Goal: Task Accomplishment & Management: Complete application form

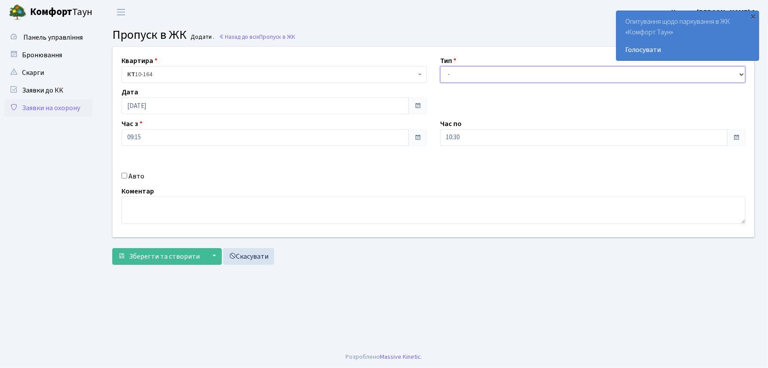
drag, startPoint x: 467, startPoint y: 75, endPoint x: 467, endPoint y: 81, distance: 6.2
click at [467, 76] on select "- Доставка Таксі Гості Сервіс" at bounding box center [592, 74] width 305 height 17
select select "1"
click at [440, 66] on select "- Доставка Таксі Гості Сервіс" at bounding box center [592, 74] width 305 height 17
drag, startPoint x: 465, startPoint y: 136, endPoint x: 418, endPoint y: 135, distance: 47.6
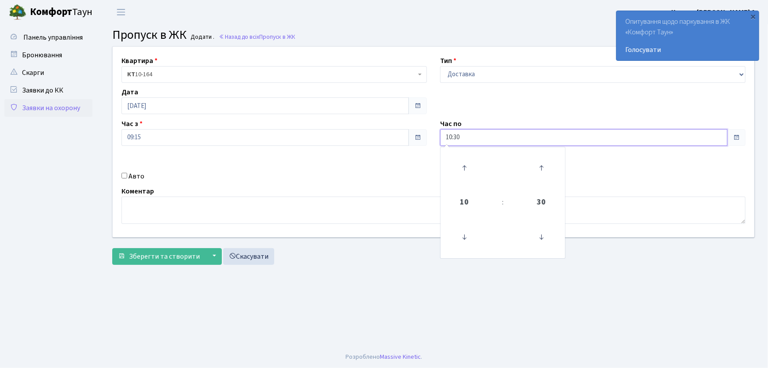
click at [418, 135] on div "Квартира <b>КТ</b>&nbsp;&nbsp;&nbsp;&nbsp;10-164 КТ 10-164 Тип - Доставка Таксі…" at bounding box center [433, 142] width 655 height 190
type input "22:00"
click at [320, 183] on div "Квартира <b>КТ</b>&nbsp;&nbsp;&nbsp;&nbsp;10-164 КТ 10-164 Тип - Доставка Таксі…" at bounding box center [433, 142] width 655 height 190
click at [123, 174] on input "Авто" at bounding box center [124, 176] width 6 height 6
checkbox input "true"
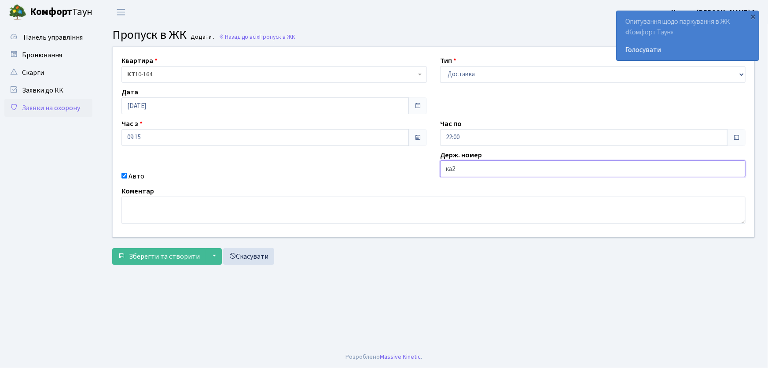
type input "ка2095мк"
click at [112, 248] on button "Зберегти та створити" at bounding box center [158, 256] width 93 height 17
